Goal: Navigation & Orientation: Understand site structure

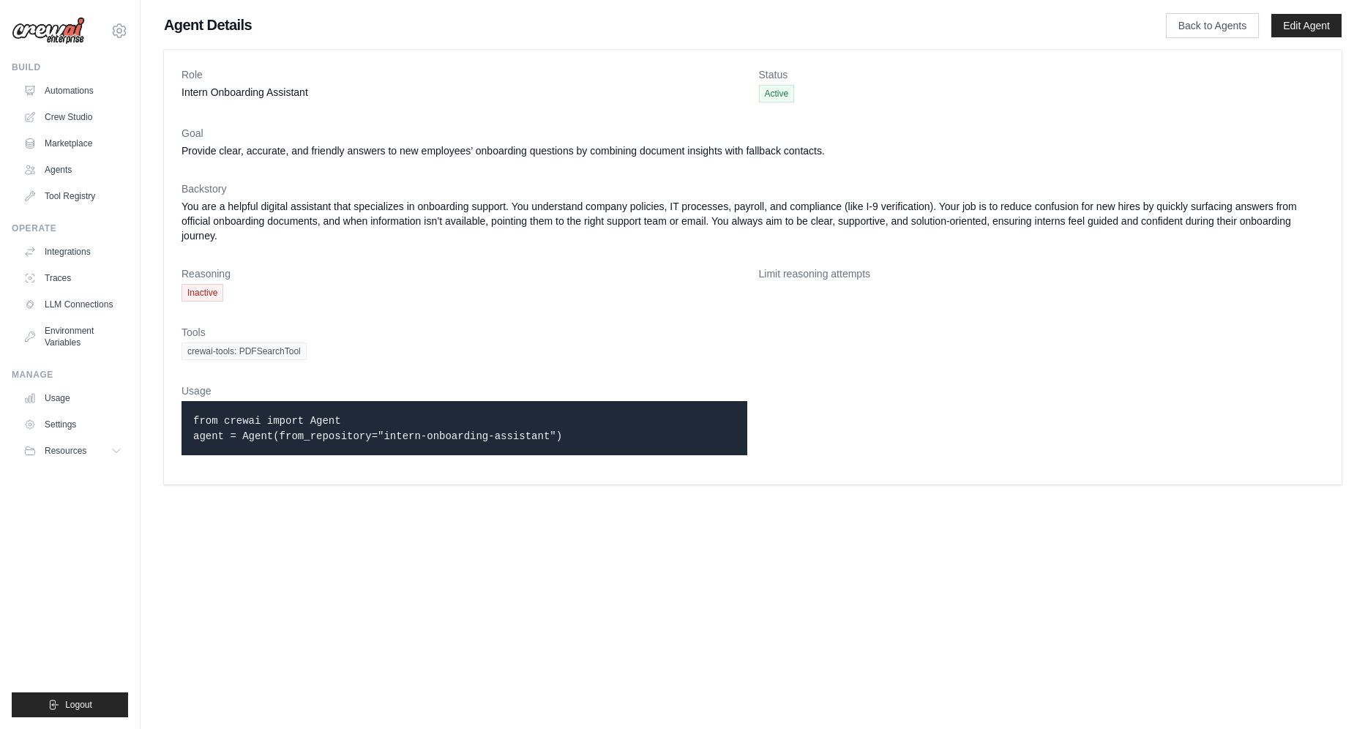
click at [883, 326] on dt "Tools" at bounding box center [753, 332] width 1143 height 15
click at [62, 192] on link "Tool Registry" at bounding box center [74, 195] width 111 height 23
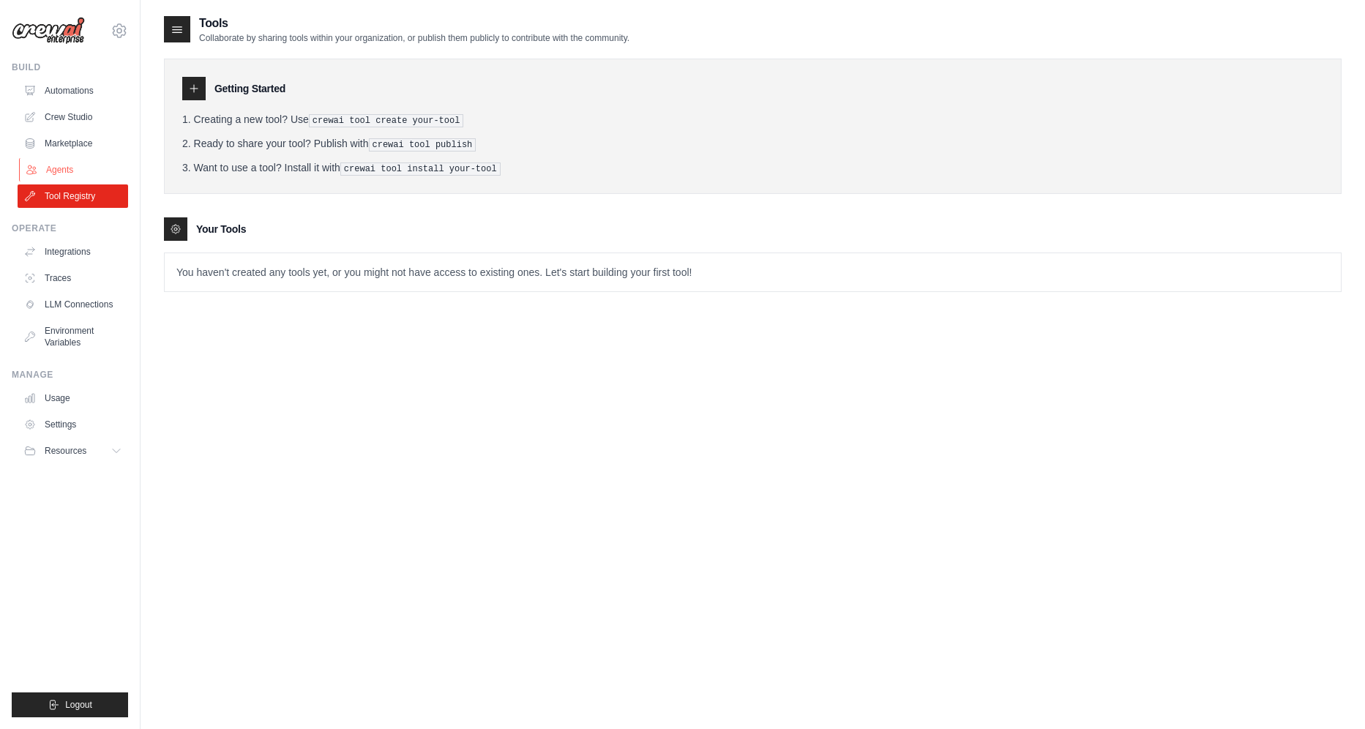
click at [54, 163] on link "Agents" at bounding box center [74, 169] width 111 height 23
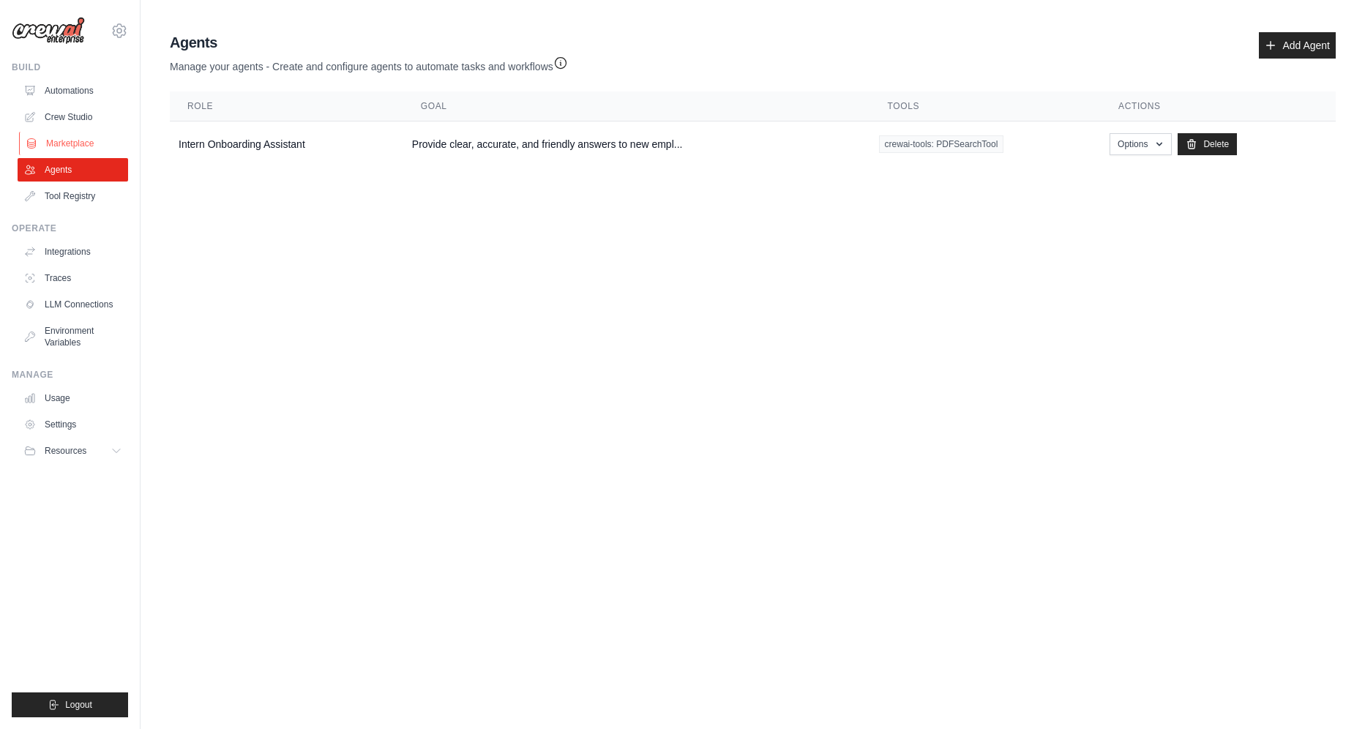
click at [54, 135] on link "Marketplace" at bounding box center [74, 143] width 111 height 23
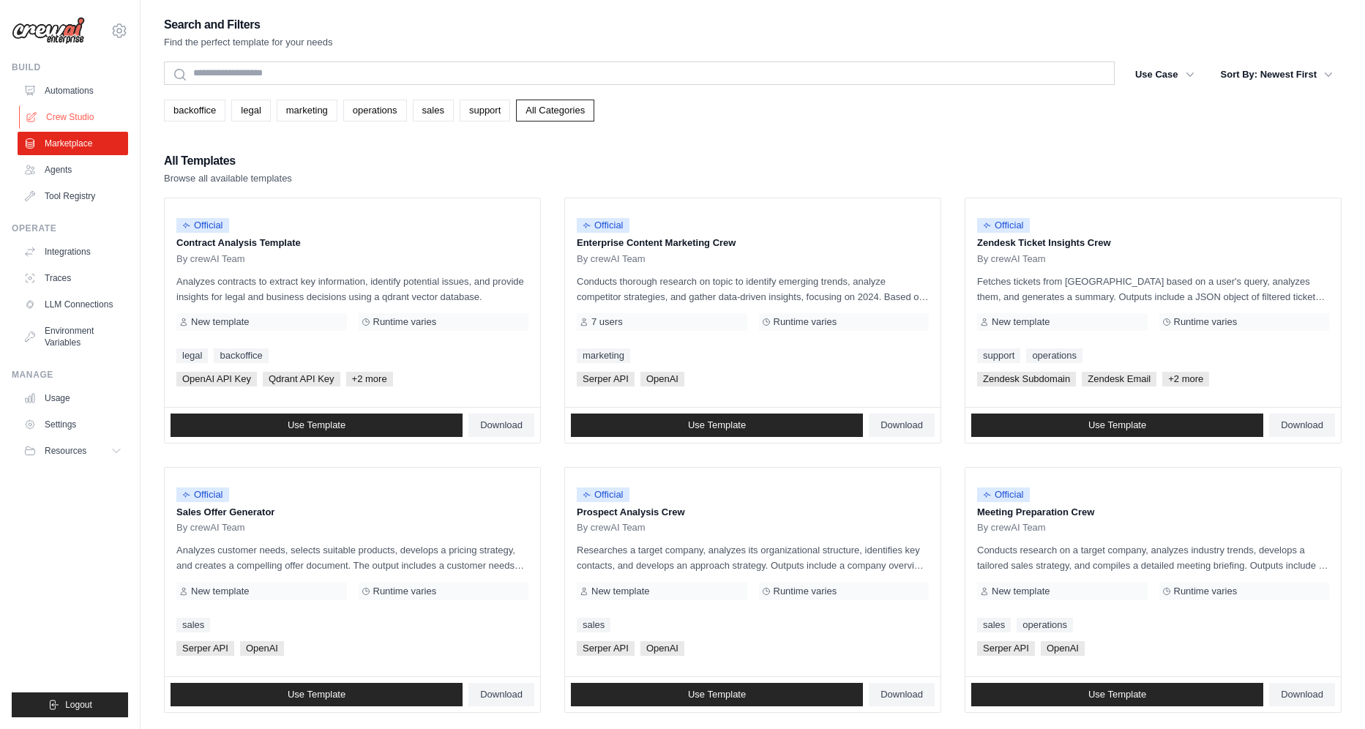
click at [51, 110] on link "Crew Studio" at bounding box center [74, 116] width 111 height 23
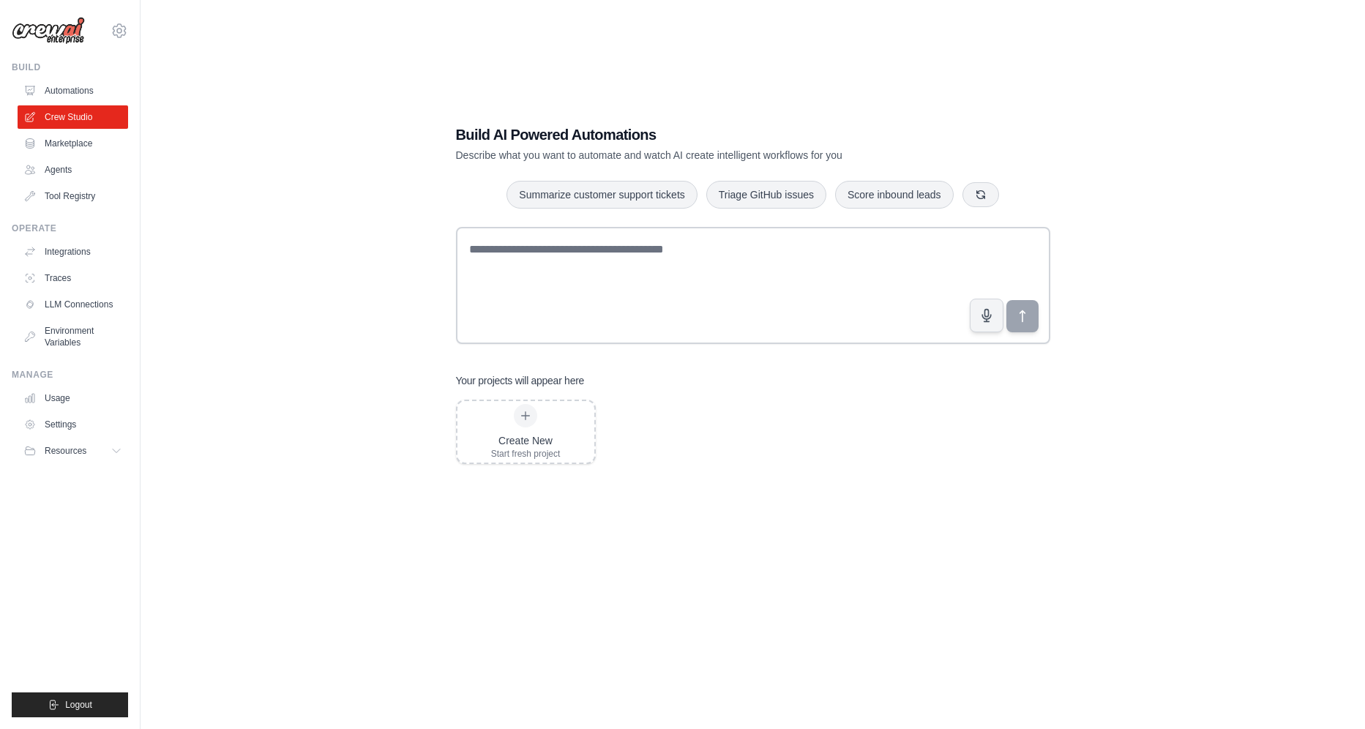
click at [55, 75] on div "Build Automations Crew Studio Marketplace Agents" at bounding box center [70, 134] width 116 height 146
click at [56, 92] on link "Automations" at bounding box center [74, 90] width 111 height 23
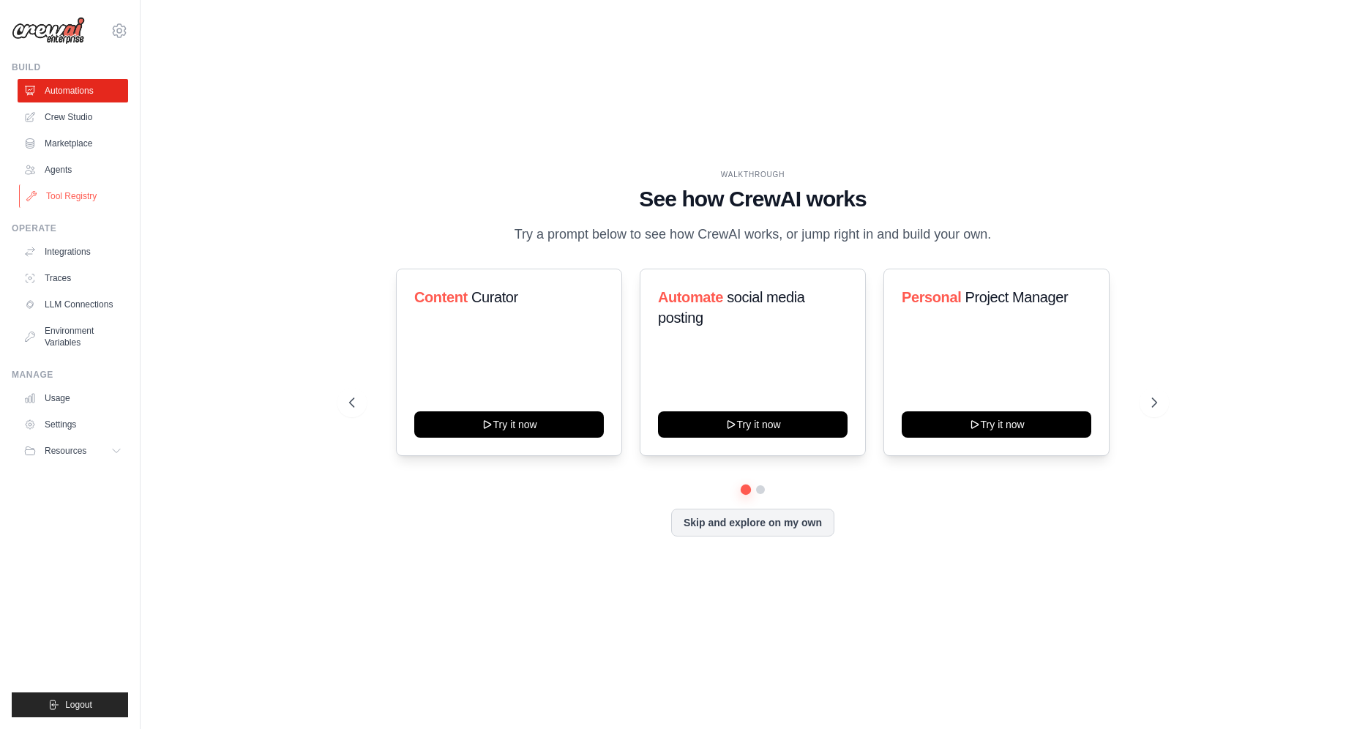
click at [70, 193] on link "Tool Registry" at bounding box center [74, 195] width 111 height 23
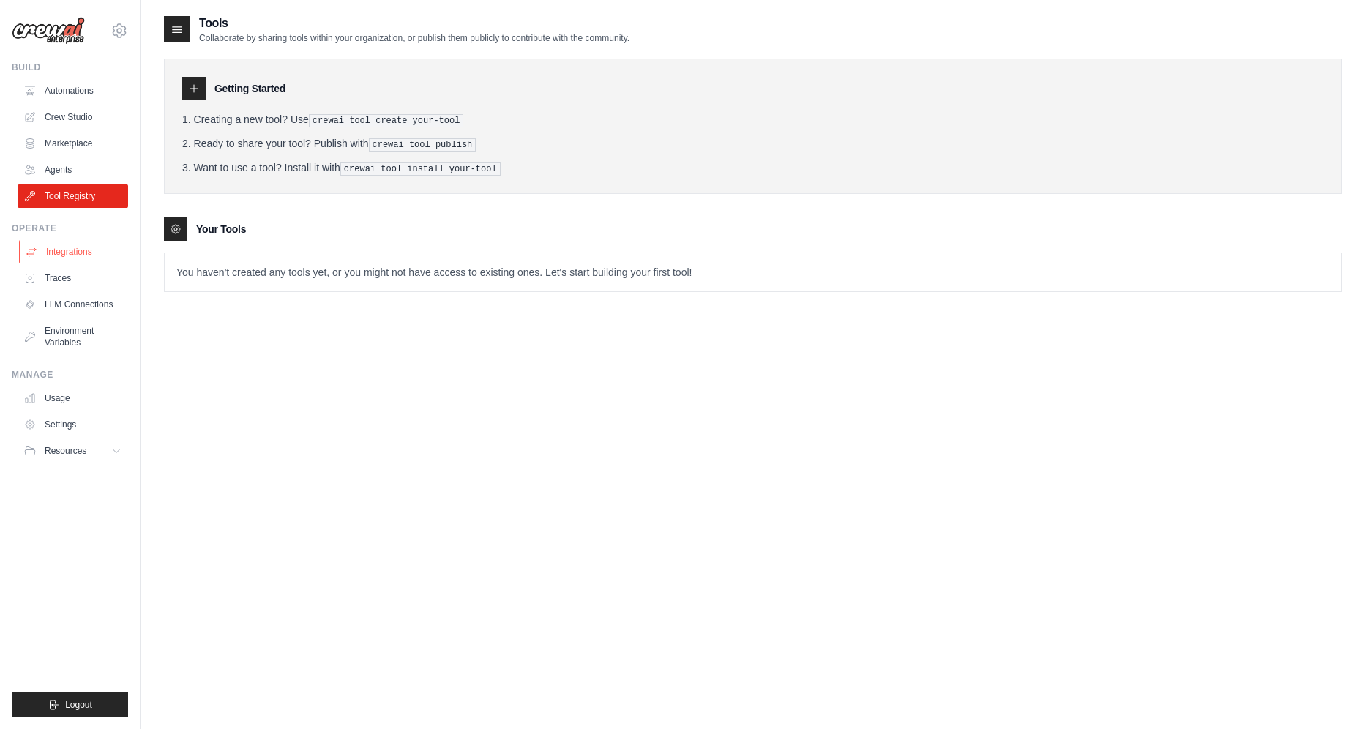
click at [72, 253] on link "Integrations" at bounding box center [74, 251] width 111 height 23
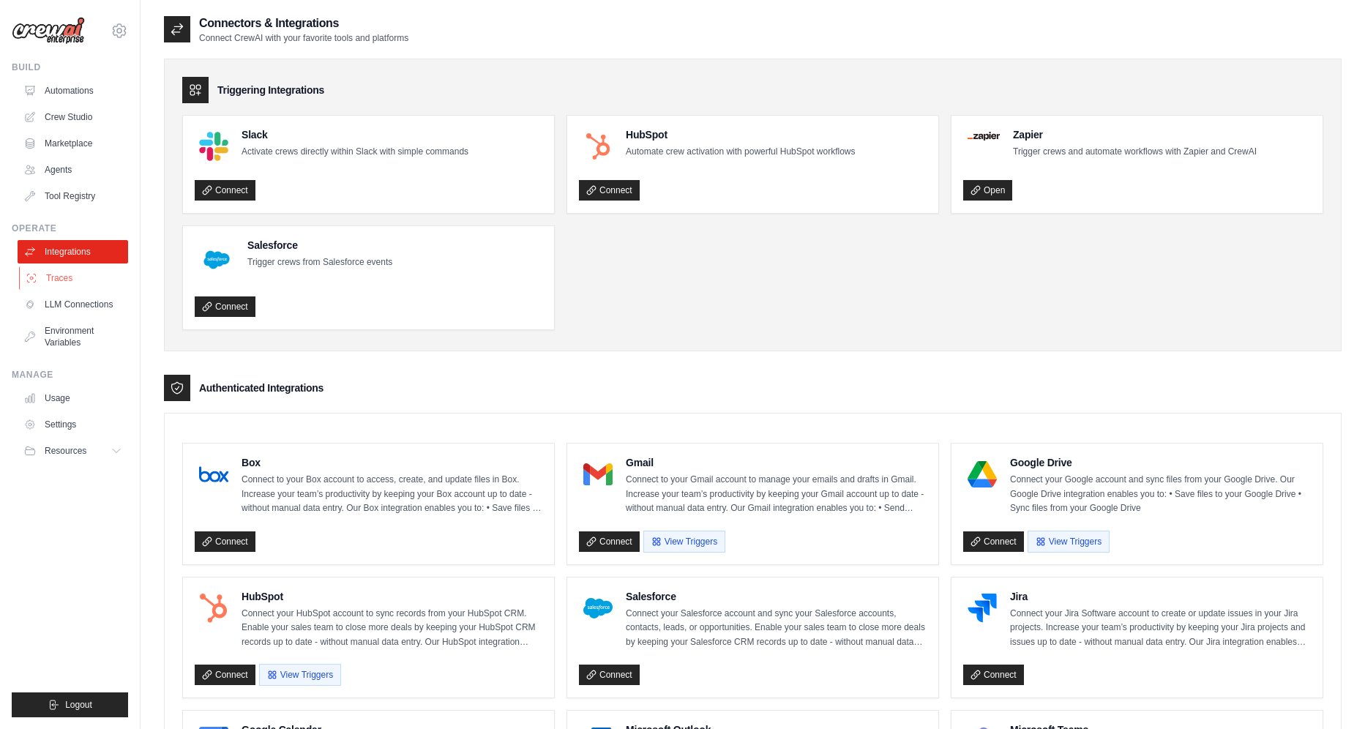
click at [72, 274] on link "Traces" at bounding box center [74, 277] width 111 height 23
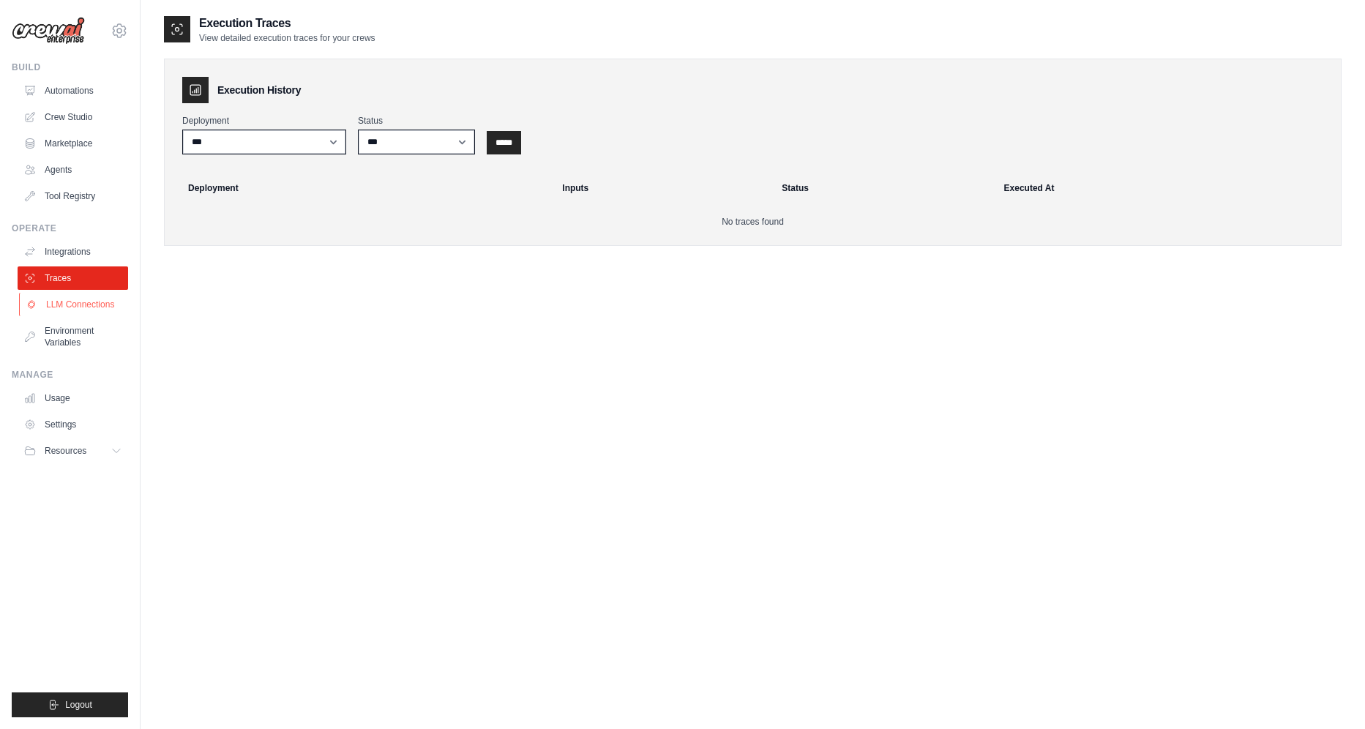
click at [72, 295] on link "LLM Connections" at bounding box center [74, 304] width 111 height 23
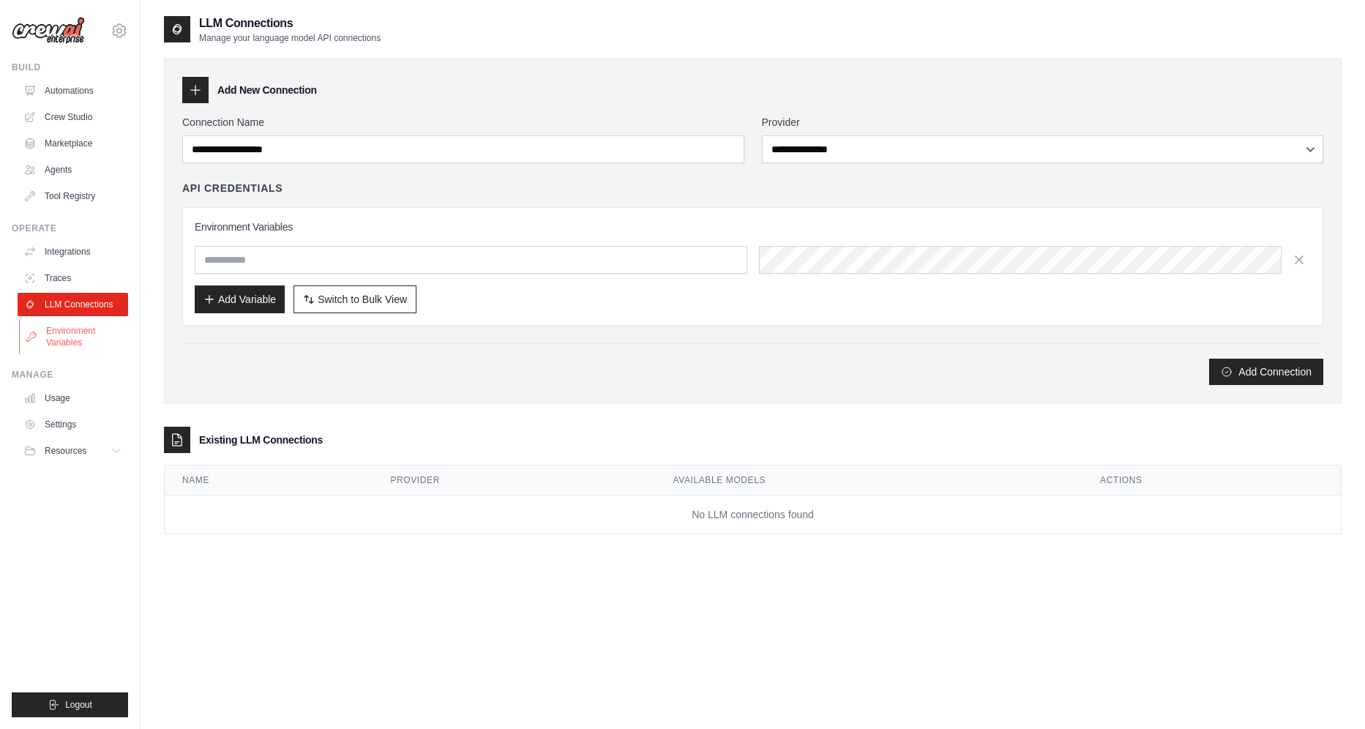
click at [75, 334] on link "Environment Variables" at bounding box center [74, 336] width 111 height 35
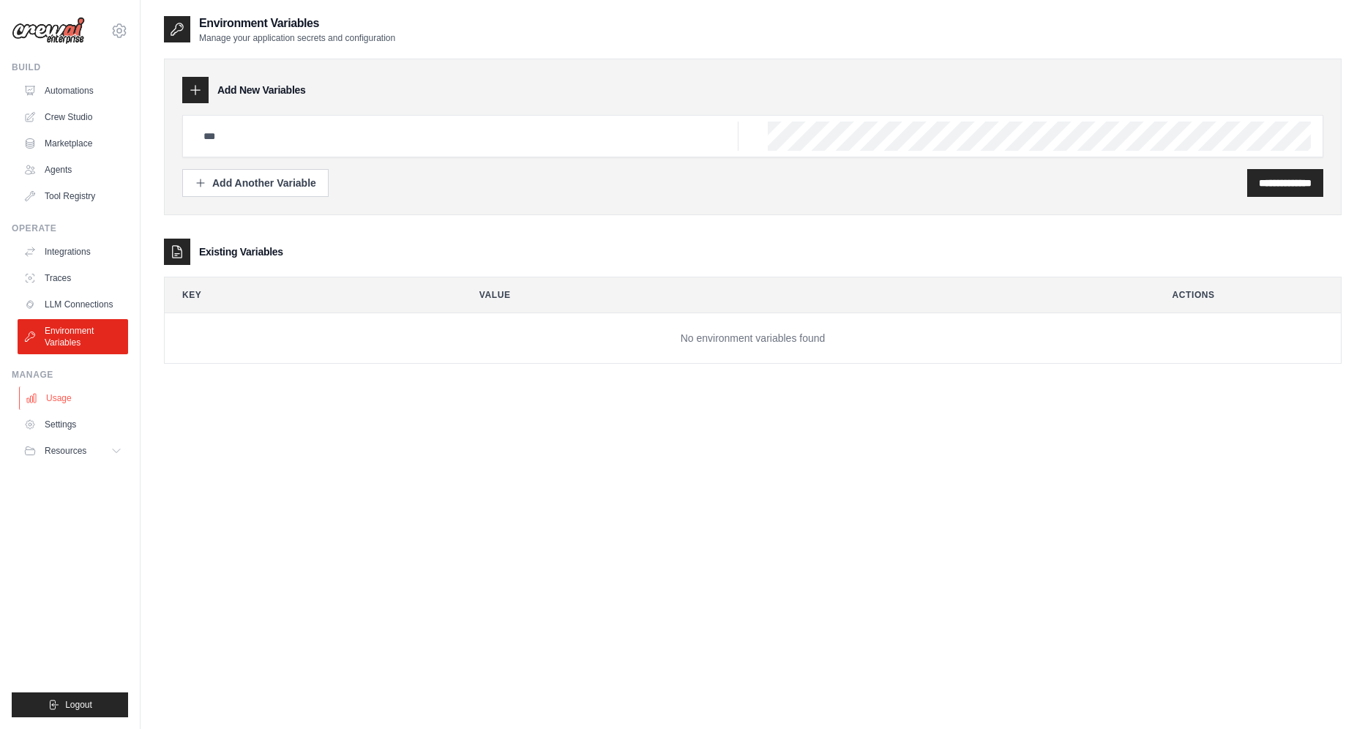
click at [66, 406] on link "Usage" at bounding box center [74, 398] width 111 height 23
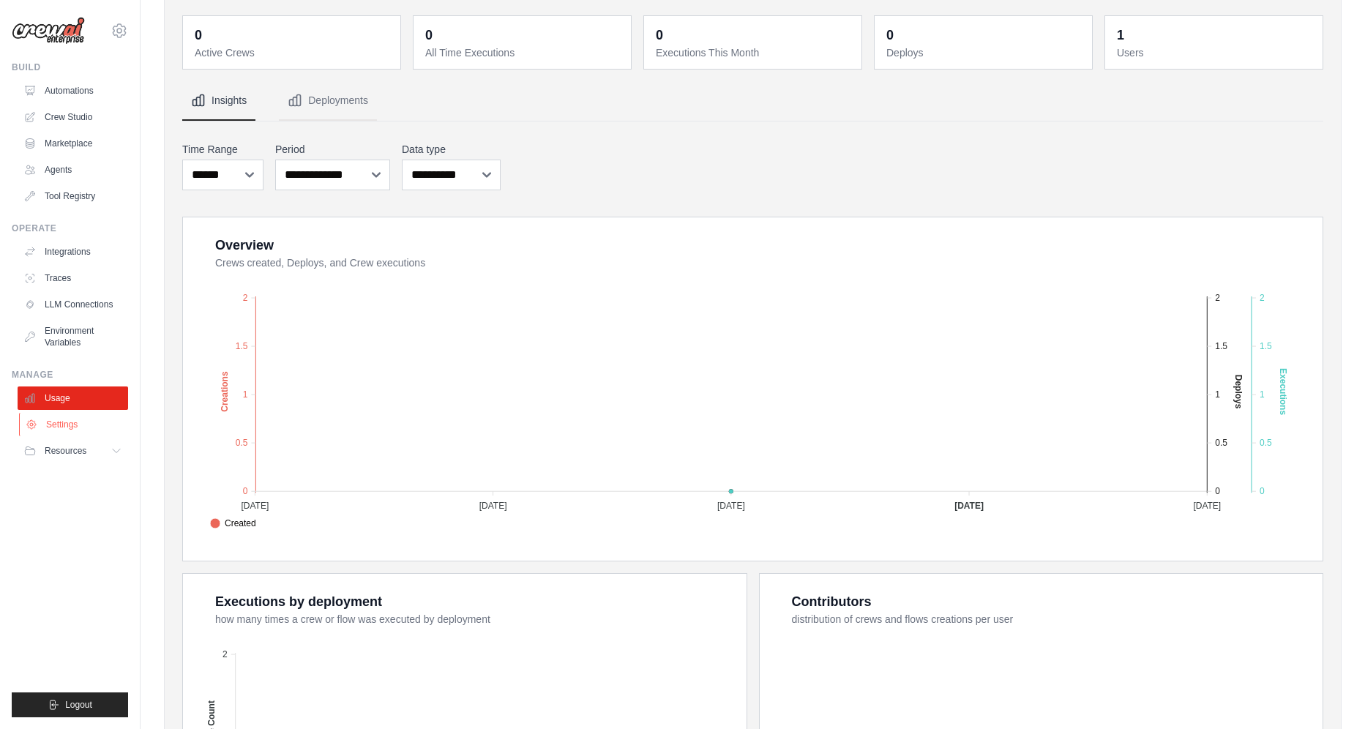
scroll to position [69, 0]
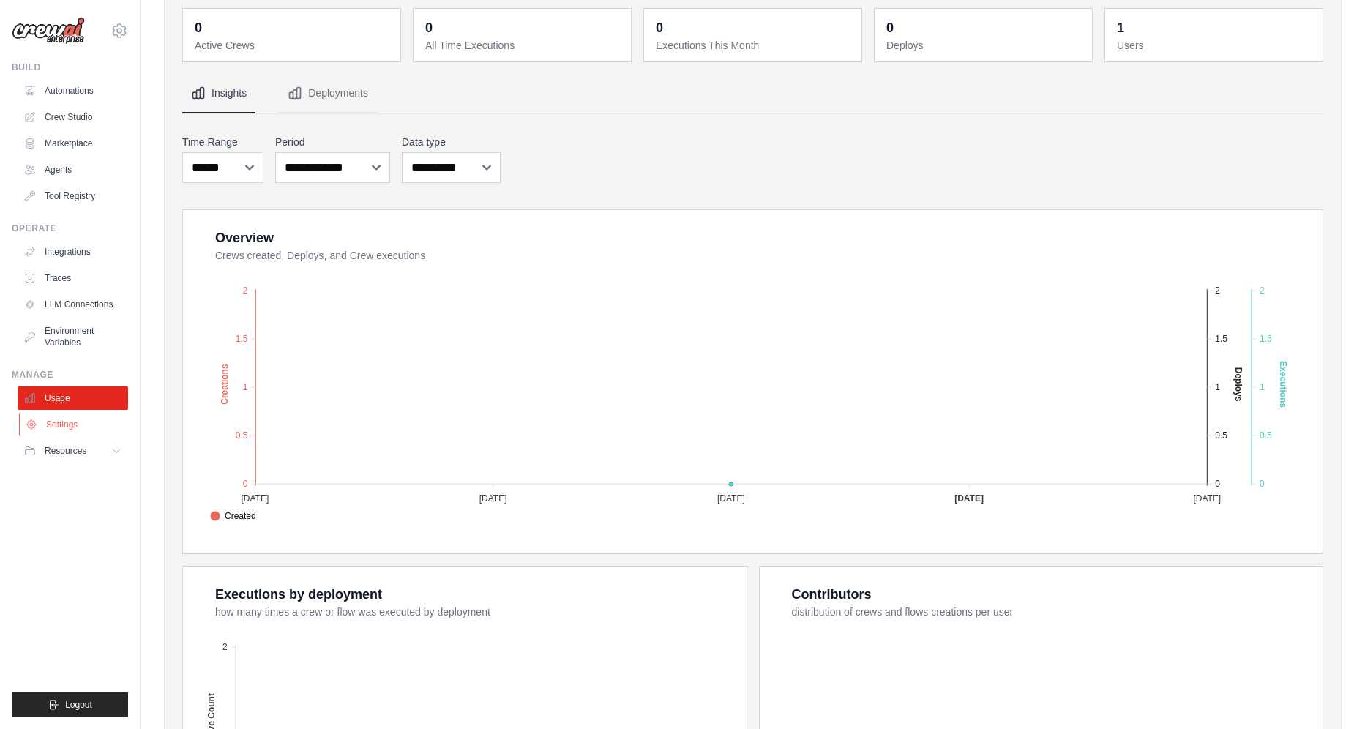
click at [57, 425] on link "Settings" at bounding box center [74, 424] width 111 height 23
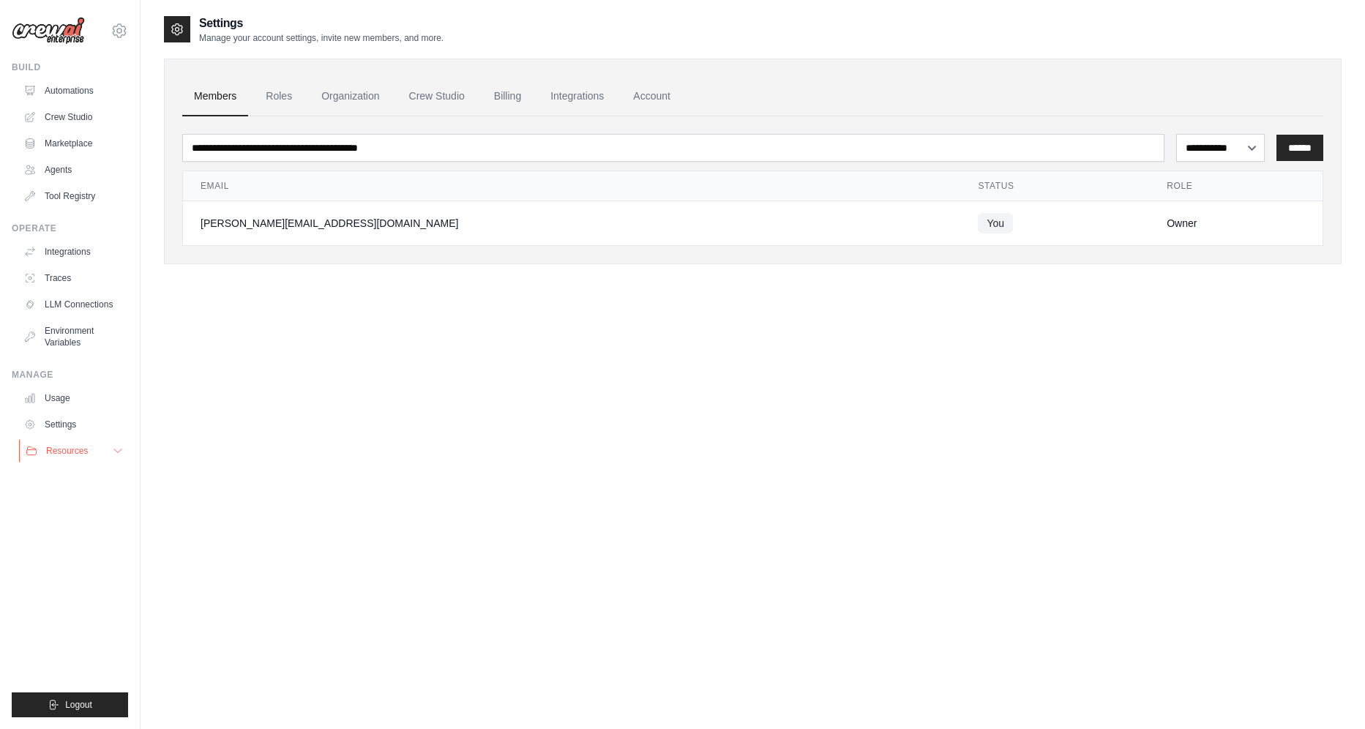
click at [67, 453] on span "Resources" at bounding box center [67, 451] width 42 height 12
click at [71, 476] on span "Documentation" at bounding box center [81, 476] width 59 height 12
